Goal: Navigation & Orientation: Locate item on page

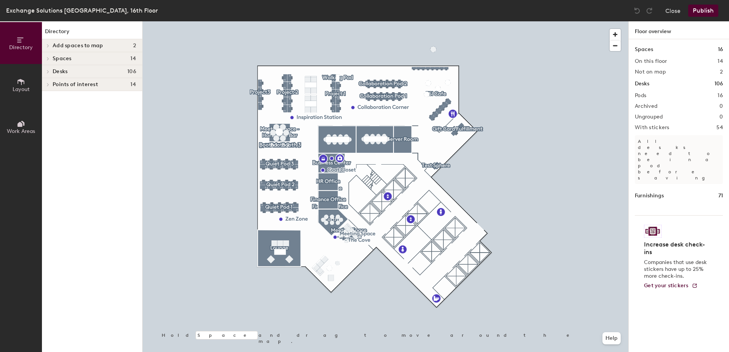
click at [21, 87] on span "Layout" at bounding box center [21, 89] width 17 height 6
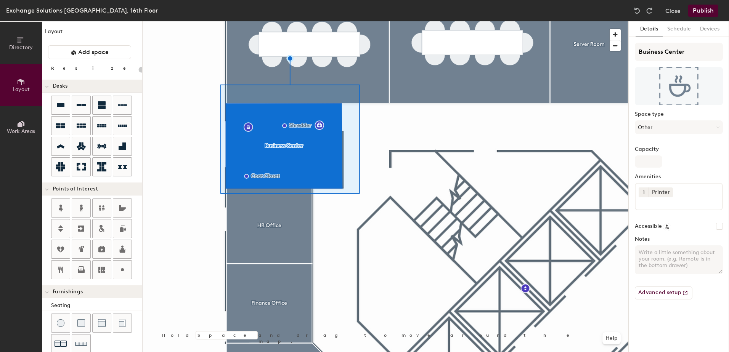
type input "20"
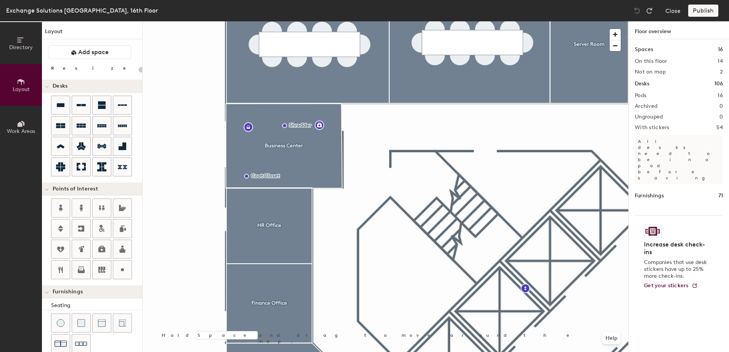
click at [18, 50] on span "Directory" at bounding box center [21, 47] width 24 height 6
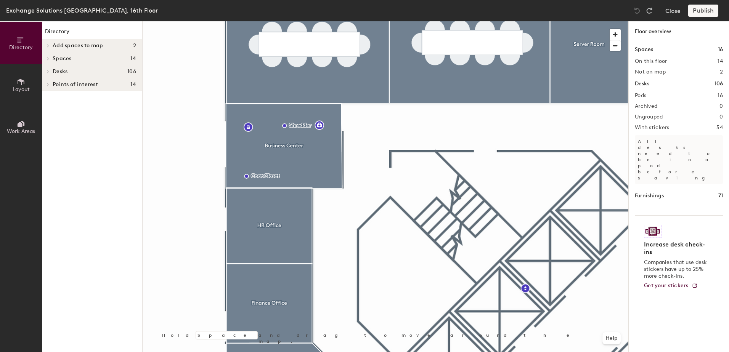
click at [56, 83] on span "Points of interest" at bounding box center [75, 85] width 45 height 6
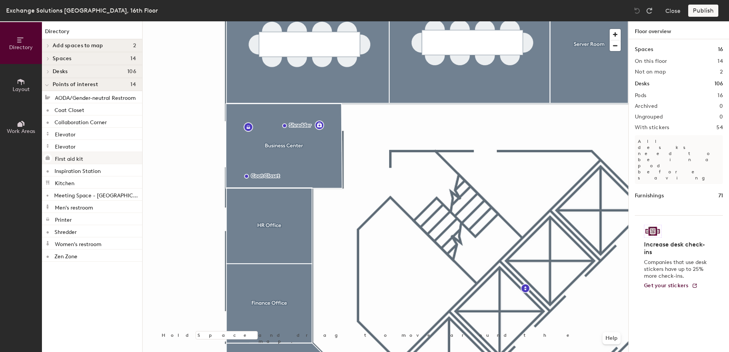
click at [74, 157] on p "First aid kit" at bounding box center [69, 158] width 28 height 9
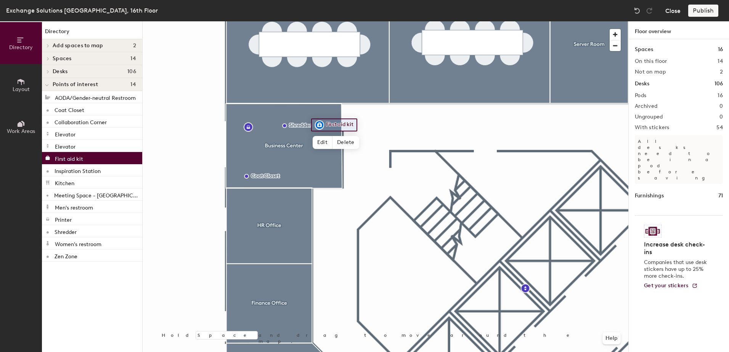
click at [670, 9] on button "Close" at bounding box center [672, 11] width 15 height 12
